Goal: Task Accomplishment & Management: Use online tool/utility

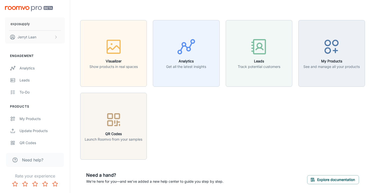
scroll to position [17, 0]
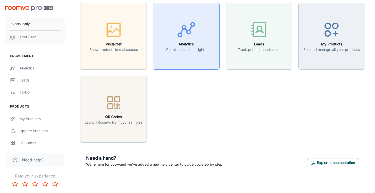
click at [188, 47] on p "Get all the latest insights" at bounding box center [186, 50] width 40 height 6
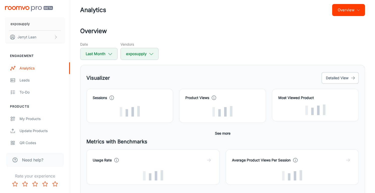
scroll to position [13, 0]
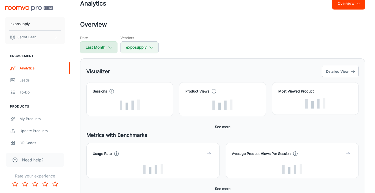
click at [108, 48] on icon "button" at bounding box center [111, 48] width 6 height 6
select select "8"
select select "2025"
select select "8"
select select "2025"
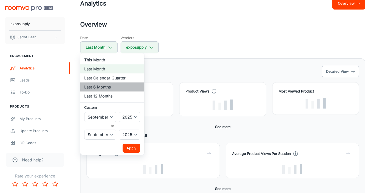
click at [129, 85] on li "Last 6 Months" at bounding box center [112, 87] width 64 height 9
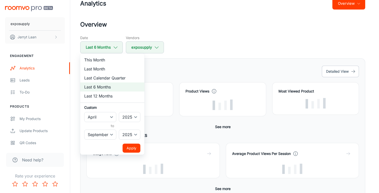
click at [175, 70] on div at bounding box center [189, 96] width 379 height 193
select select "8"
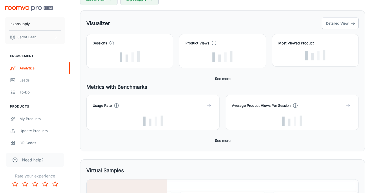
scroll to position [55, 0]
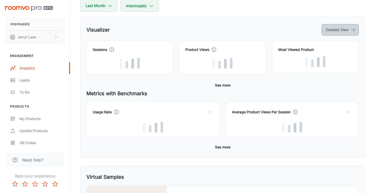
click at [327, 32] on button "Detailed View" at bounding box center [340, 30] width 37 height 12
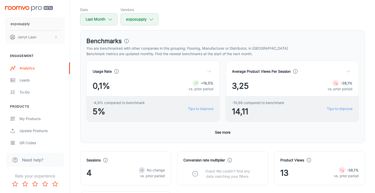
scroll to position [41, 0]
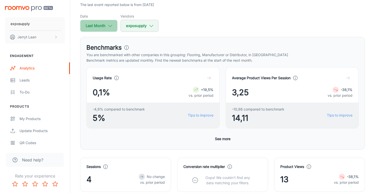
click at [115, 29] on button "Last Month" at bounding box center [98, 26] width 37 height 12
select select "8"
select select "2025"
select select "8"
select select "2025"
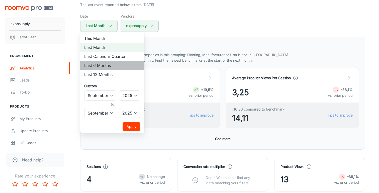
click at [113, 66] on li "Last 6 Months" at bounding box center [112, 65] width 64 height 9
select select "3"
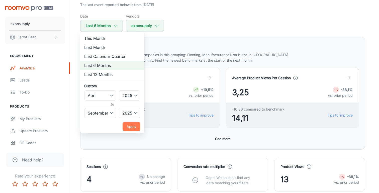
click at [136, 129] on button "Apply" at bounding box center [132, 126] width 18 height 9
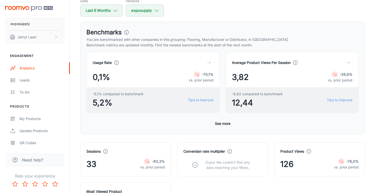
scroll to position [53, 0]
